Goal: Task Accomplishment & Management: Use online tool/utility

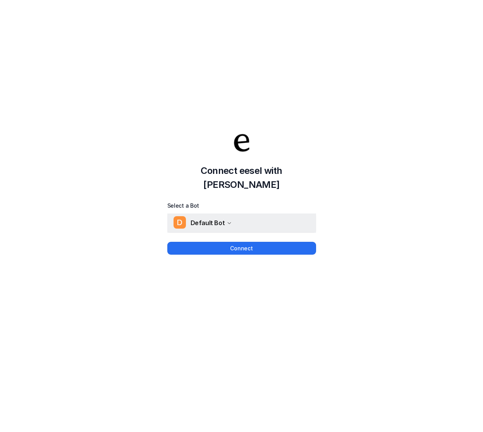
click at [213, 217] on span "Default Bot" at bounding box center [208, 222] width 35 height 11
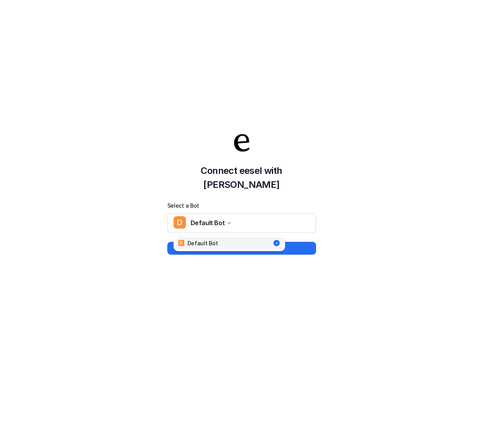
click at [232, 276] on div "Connect eesel with Jira Select a Bot D Default Bot D Default Bot Connect" at bounding box center [241, 185] width 483 height 432
